Goal: Transaction & Acquisition: Purchase product/service

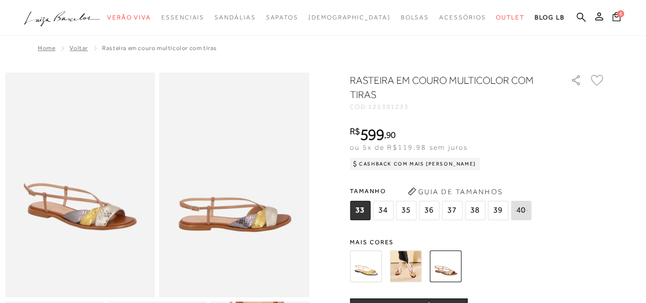
click at [376, 262] on img at bounding box center [366, 266] width 32 height 32
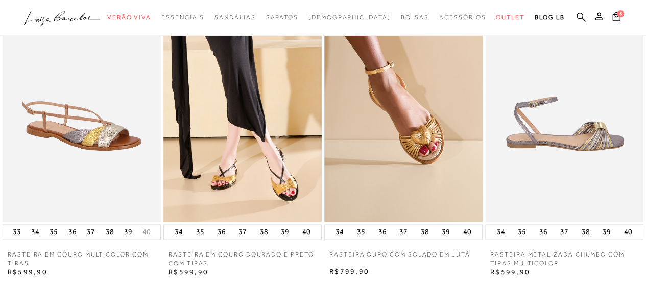
scroll to position [664, 0]
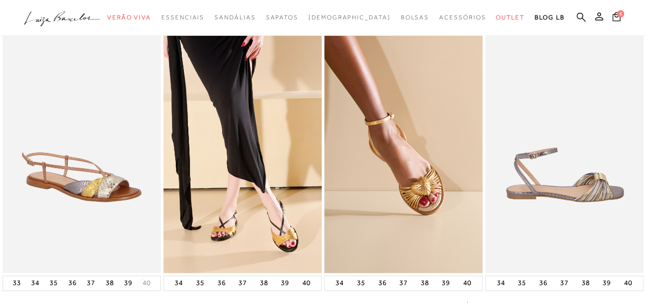
click at [575, 182] on img at bounding box center [564, 154] width 158 height 238
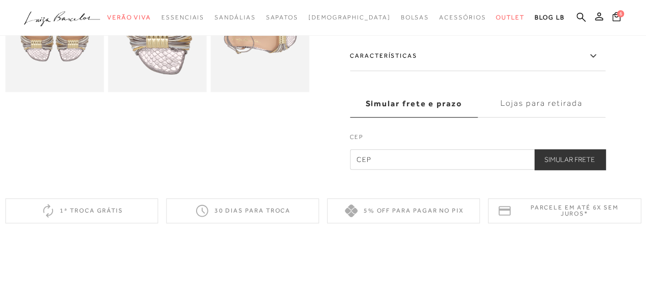
scroll to position [153, 0]
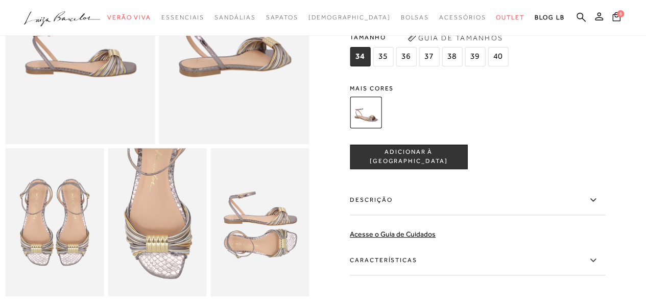
drag, startPoint x: 386, startPoint y: 55, endPoint x: 395, endPoint y: 101, distance: 46.9
click at [387, 55] on span "35" at bounding box center [383, 56] width 20 height 19
click at [397, 154] on span "ADICIONAR À [GEOGRAPHIC_DATA]" at bounding box center [408, 157] width 116 height 18
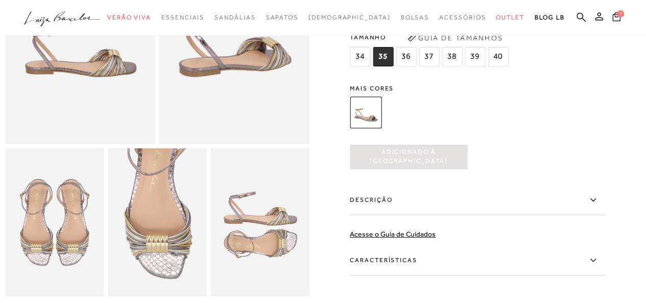
scroll to position [0, 0]
click at [333, 14] on span "[DEMOGRAPHIC_DATA]" at bounding box center [350, 17] width 82 height 7
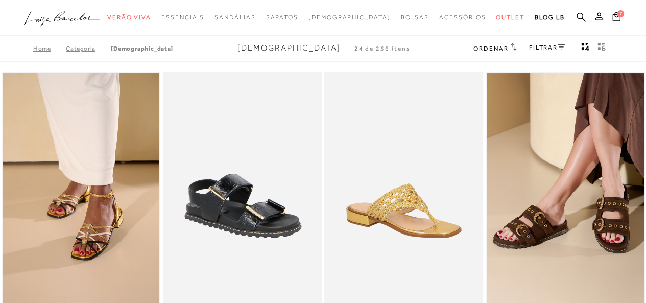
click at [504, 49] on span "Ordenar" at bounding box center [491, 48] width 35 height 7
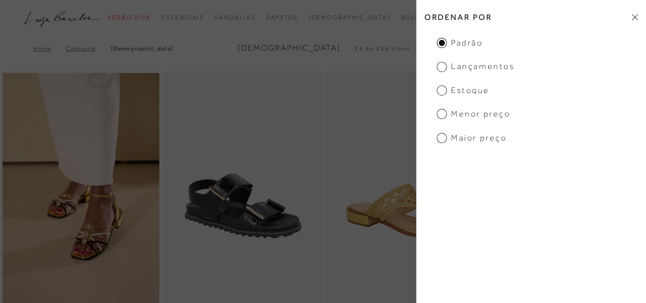
click at [462, 113] on span "Menor preço" at bounding box center [474, 113] width 74 height 11
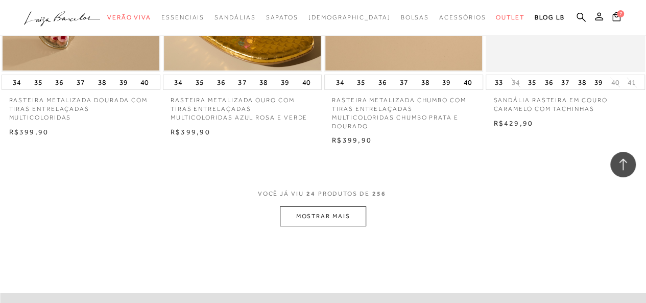
scroll to position [1788, 0]
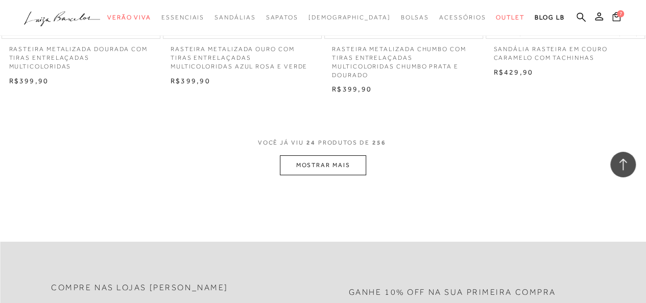
click at [314, 159] on button "MOSTRAR MAIS" at bounding box center [323, 165] width 86 height 20
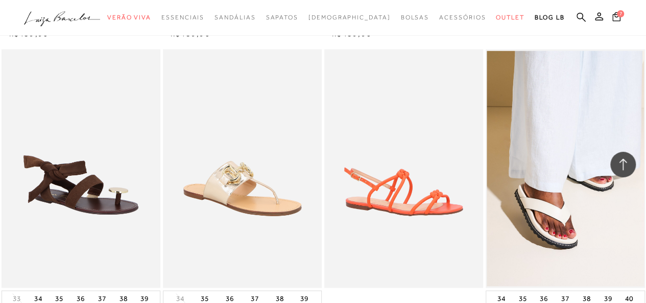
scroll to position [2810, 0]
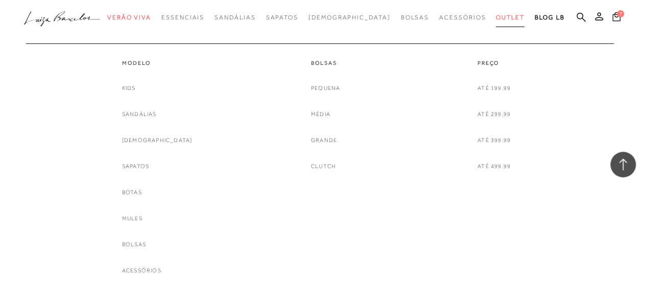
click at [496, 18] on span "Outlet" at bounding box center [510, 17] width 29 height 7
click at [142, 138] on link "[DEMOGRAPHIC_DATA]" at bounding box center [157, 140] width 71 height 11
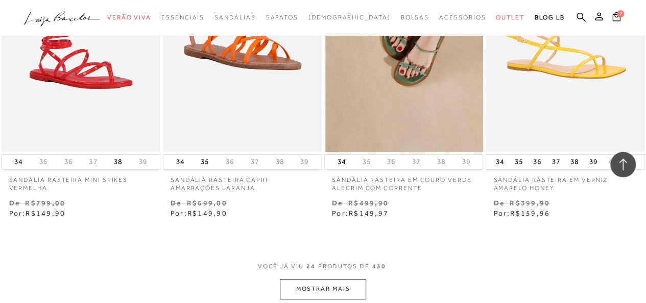
scroll to position [1839, 0]
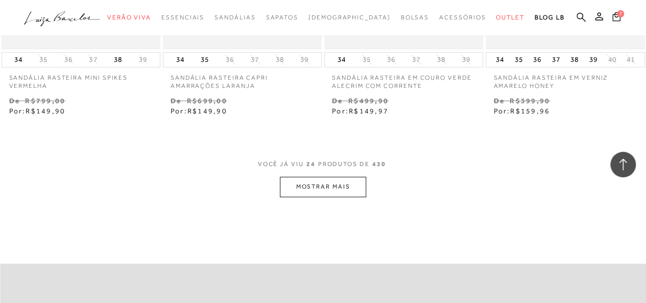
click at [343, 186] on button "MOSTRAR MAIS" at bounding box center [323, 187] width 86 height 20
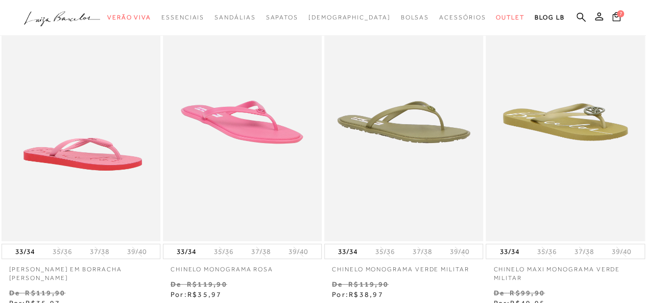
scroll to position [0, 0]
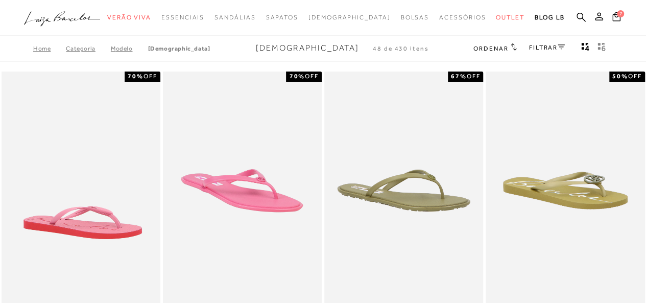
click at [560, 45] on icon at bounding box center [561, 46] width 7 height 5
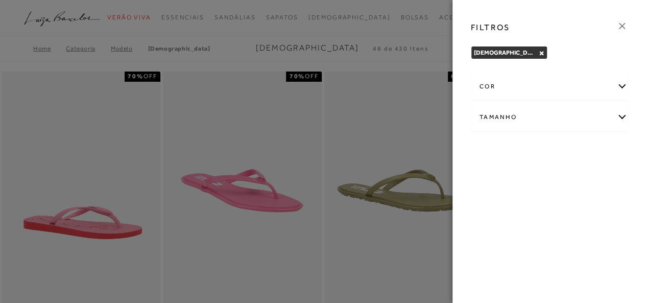
click at [516, 120] on div "Tamanho" at bounding box center [550, 117] width 156 height 27
click at [585, 148] on span "35" at bounding box center [583, 150] width 15 height 8
click at [583, 148] on input "35" at bounding box center [578, 152] width 10 height 10
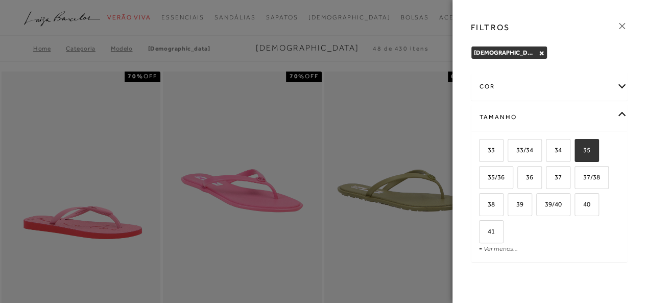
checkbox input "true"
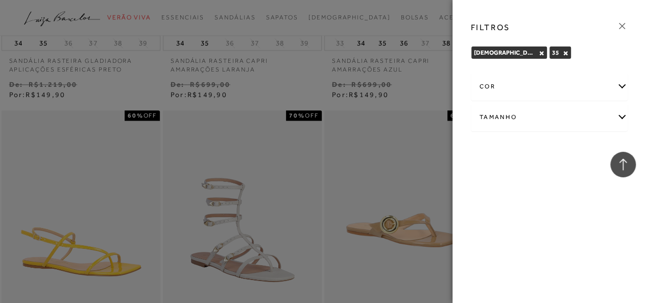
scroll to position [669, 0]
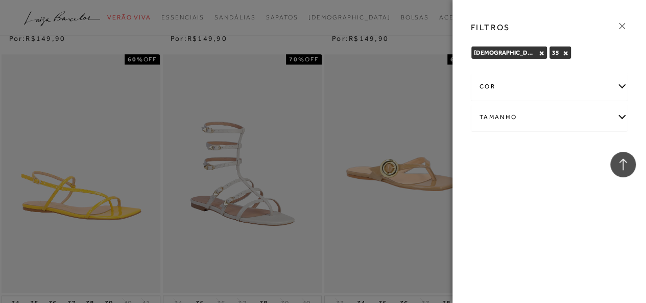
click at [623, 24] on icon at bounding box center [622, 25] width 11 height 11
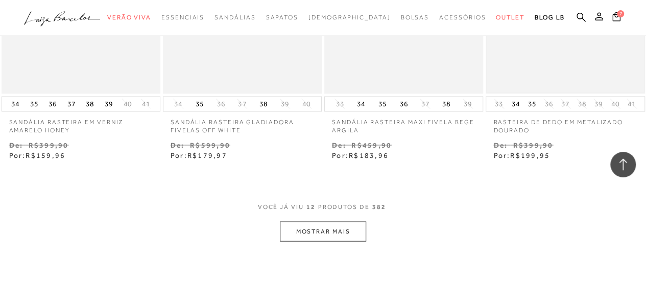
scroll to position [971, 0]
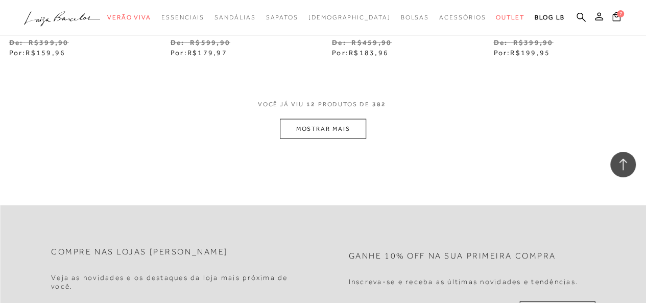
click at [343, 124] on button "MOSTRAR MAIS" at bounding box center [323, 129] width 86 height 20
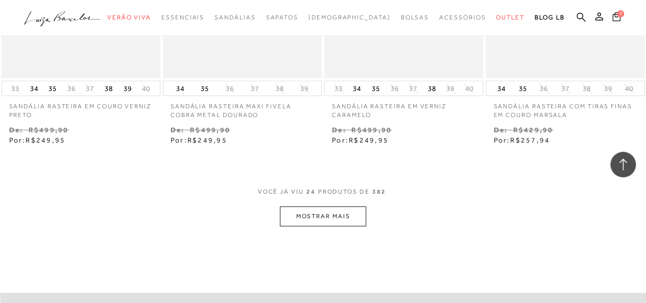
scroll to position [1890, 0]
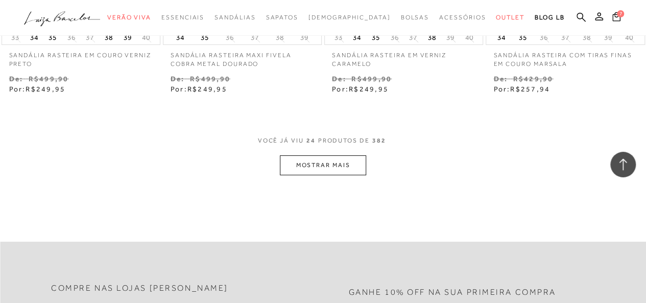
click at [357, 168] on button "MOSTRAR MAIS" at bounding box center [323, 165] width 86 height 20
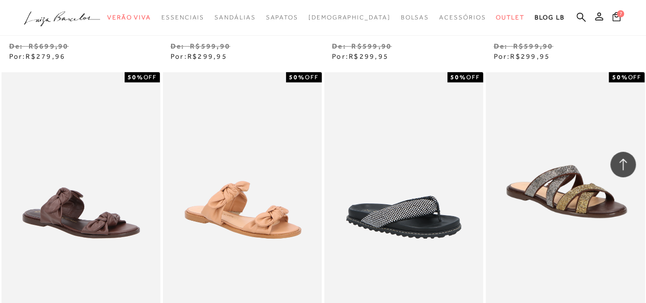
scroll to position [2657, 0]
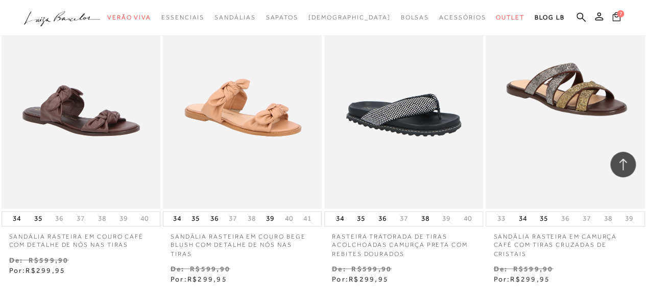
click at [617, 12] on icon at bounding box center [617, 16] width 8 height 9
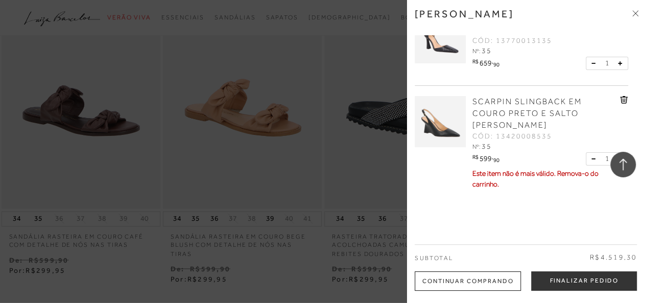
scroll to position [0, 0]
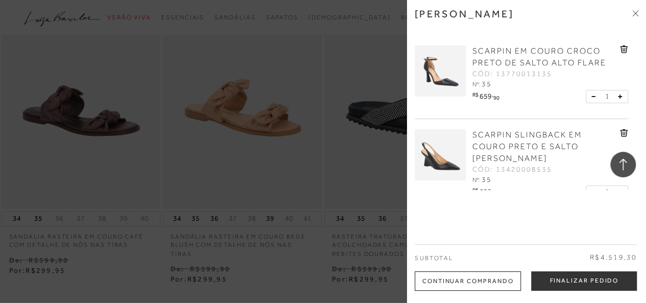
click at [636, 14] on icon at bounding box center [636, 13] width 6 height 6
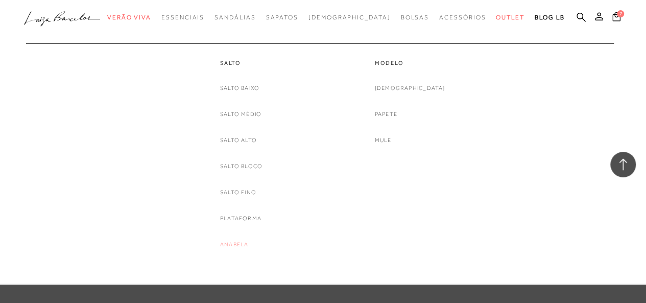
click at [223, 243] on link "Anabela" at bounding box center [234, 244] width 28 height 11
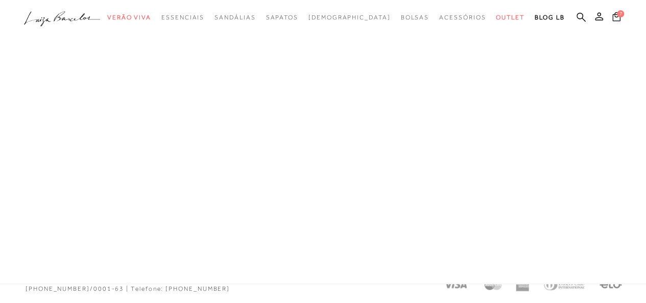
scroll to position [24, 0]
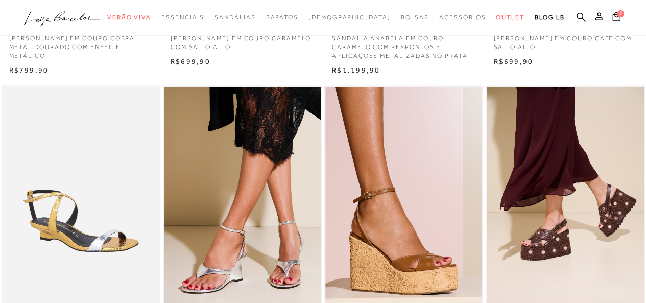
scroll to position [358, 0]
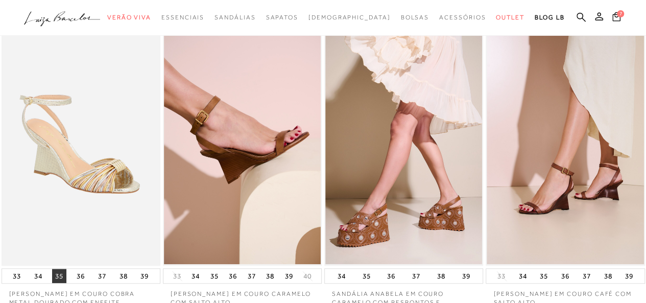
click at [57, 276] on button "35" at bounding box center [59, 276] width 14 height 14
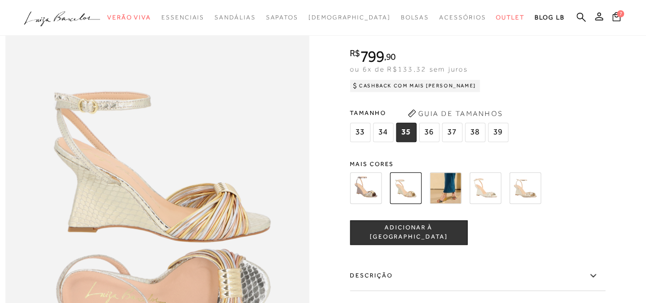
scroll to position [511, 0]
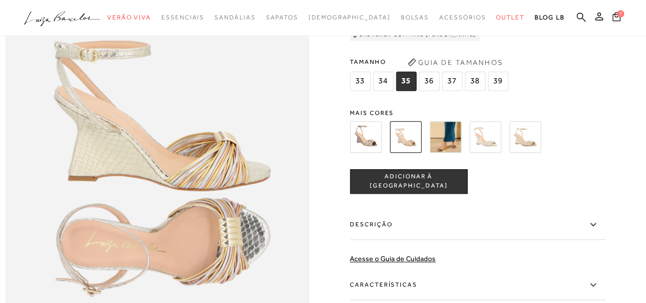
click at [404, 191] on span "ADICIONAR À [GEOGRAPHIC_DATA]" at bounding box center [408, 182] width 116 height 18
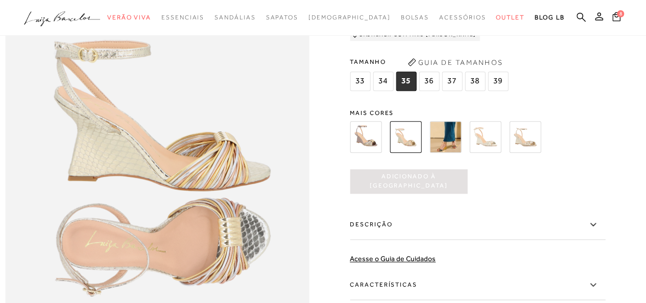
scroll to position [0, 0]
click at [530, 153] on img at bounding box center [525, 137] width 32 height 32
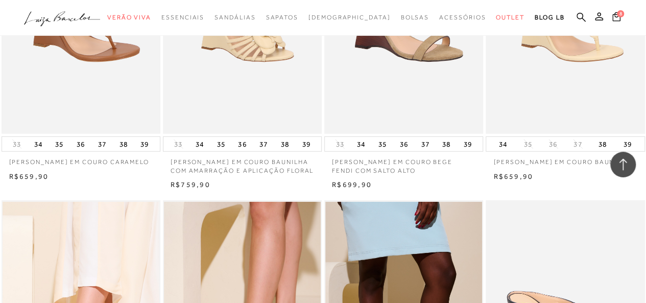
scroll to position [1379, 0]
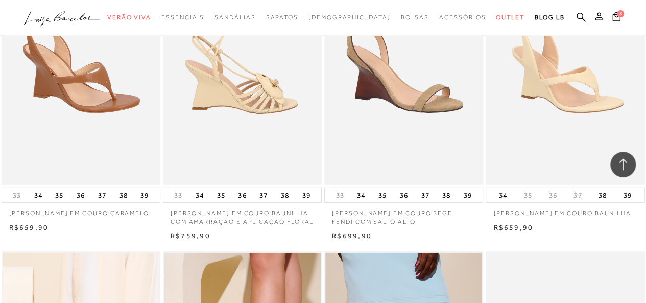
click at [237, 122] on img at bounding box center [243, 65] width 158 height 239
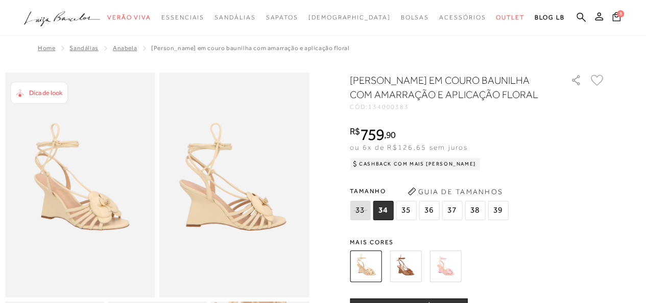
scroll to position [255, 0]
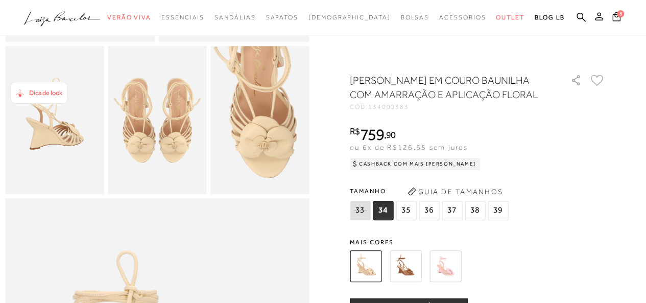
click at [411, 220] on span "35" at bounding box center [406, 210] width 20 height 19
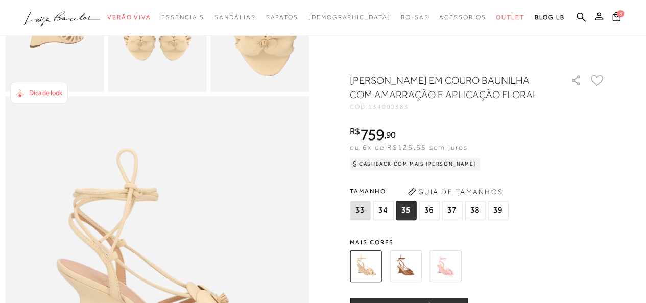
scroll to position [460, 0]
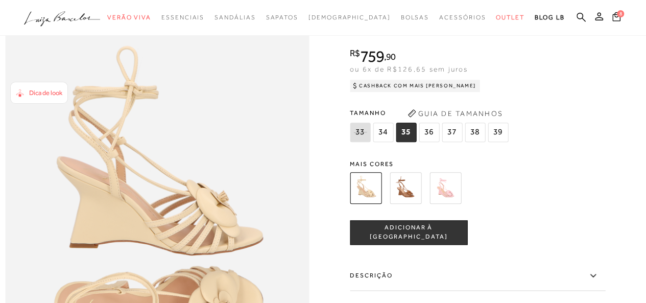
click at [425, 242] on span "ADICIONAR À [GEOGRAPHIC_DATA]" at bounding box center [408, 233] width 116 height 18
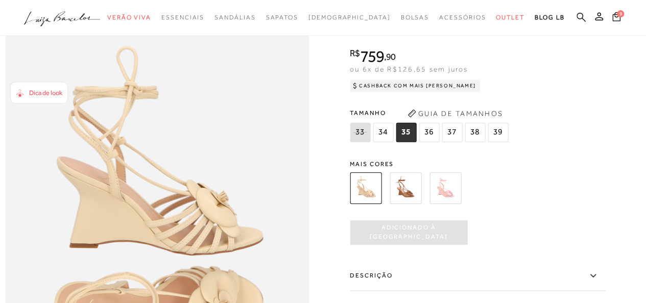
scroll to position [0, 0]
